Goal: Information Seeking & Learning: Find specific fact

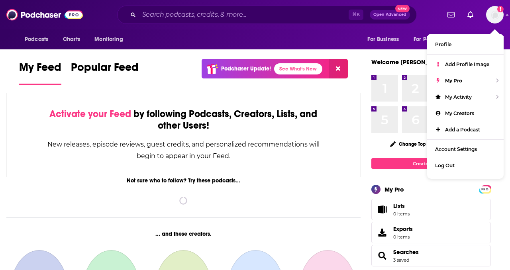
click at [470, 2] on div "Podcasts Charts Monitoring ⌘ K Open Advanced New For Business For Podcasters Mo…" at bounding box center [255, 14] width 510 height 29
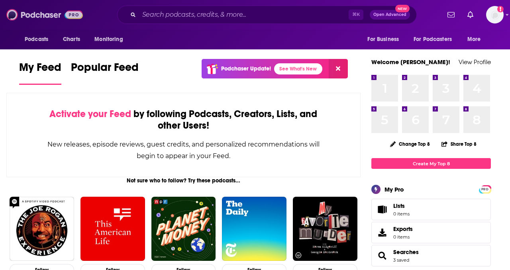
click at [44, 14] on img at bounding box center [44, 14] width 76 height 15
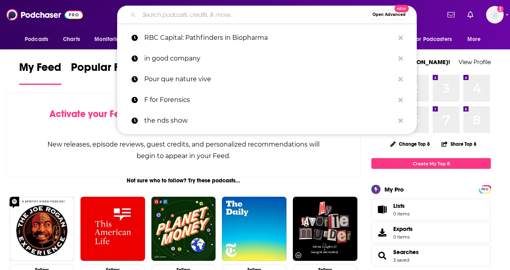
click at [251, 15] on input "Search podcasts, credits, & more..." at bounding box center [254, 14] width 230 height 13
paste input "Perspectives by [PERSON_NAME] Partners"
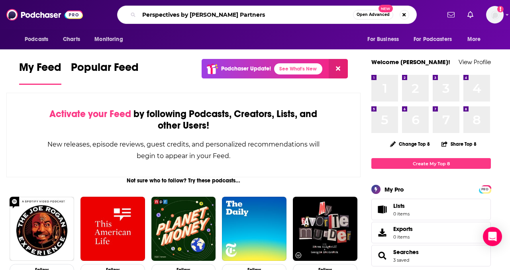
type input "Perspectives by [PERSON_NAME] Partners"
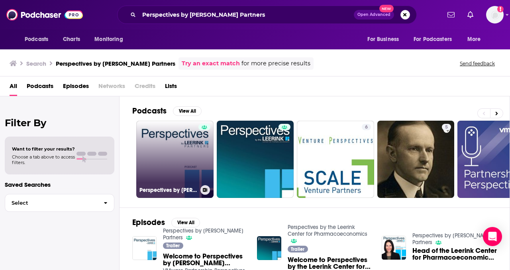
click at [172, 158] on link "Perspectives by [PERSON_NAME] Partners" at bounding box center [174, 159] width 77 height 77
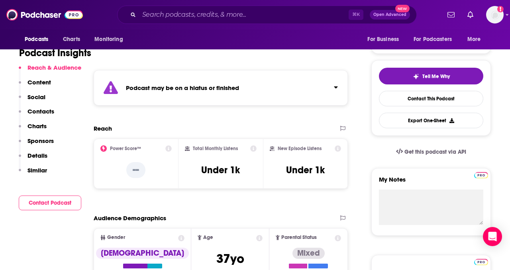
scroll to position [191, 0]
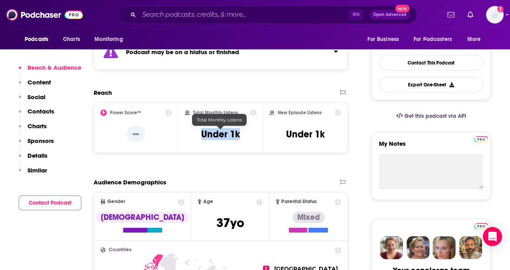
drag, startPoint x: 194, startPoint y: 135, endPoint x: 241, endPoint y: 135, distance: 46.6
click at [241, 135] on div "Total Monthly Listens Under 1k" at bounding box center [221, 128] width 72 height 37
copy h3 "Under 1k"
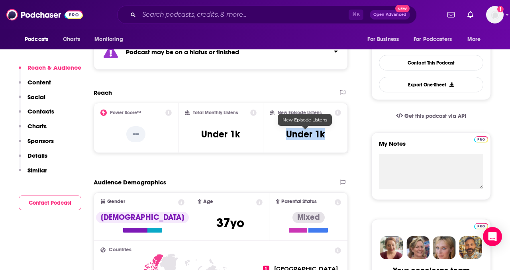
drag, startPoint x: 283, startPoint y: 131, endPoint x: 326, endPoint y: 131, distance: 43.4
click at [327, 131] on div "New Episode Listens Under 1k" at bounding box center [305, 128] width 71 height 37
copy h3 "Under 1k"
